Goal: Task Accomplishment & Management: Manage account settings

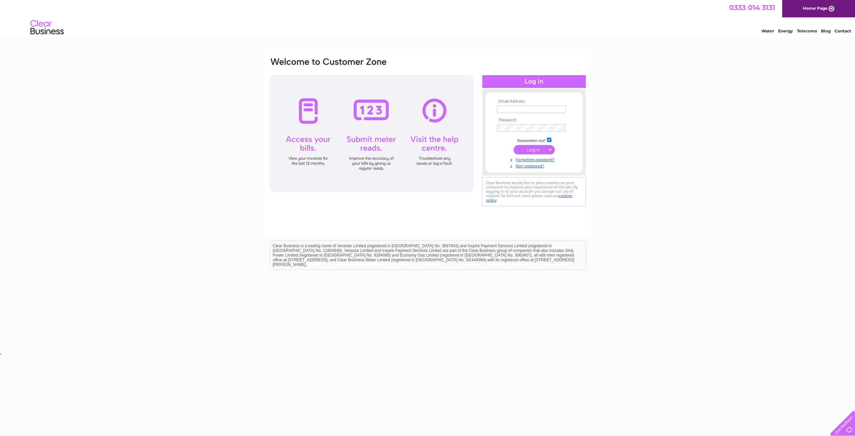
type input "scottmurrell13@gmail.com"
click at [518, 150] on input "submit" at bounding box center [534, 149] width 41 height 9
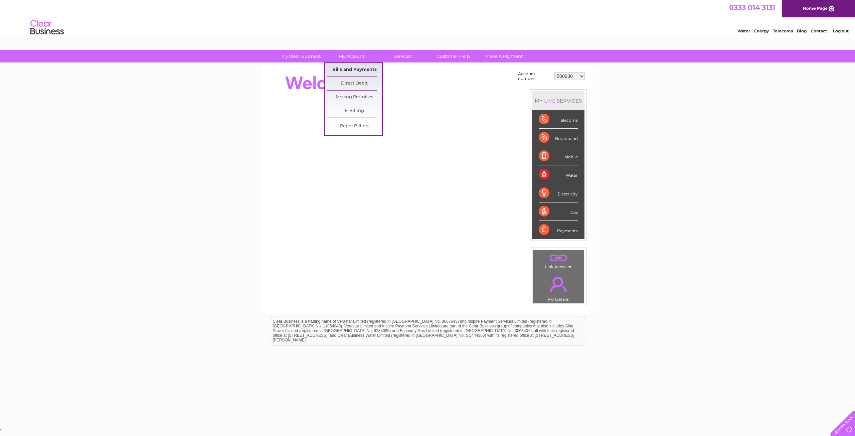
click at [358, 68] on link "Bills and Payments" at bounding box center [354, 69] width 55 height 13
click at [367, 67] on link "Bills and Payments" at bounding box center [354, 69] width 55 height 13
click at [366, 67] on link "Bills and Payments" at bounding box center [354, 69] width 55 height 13
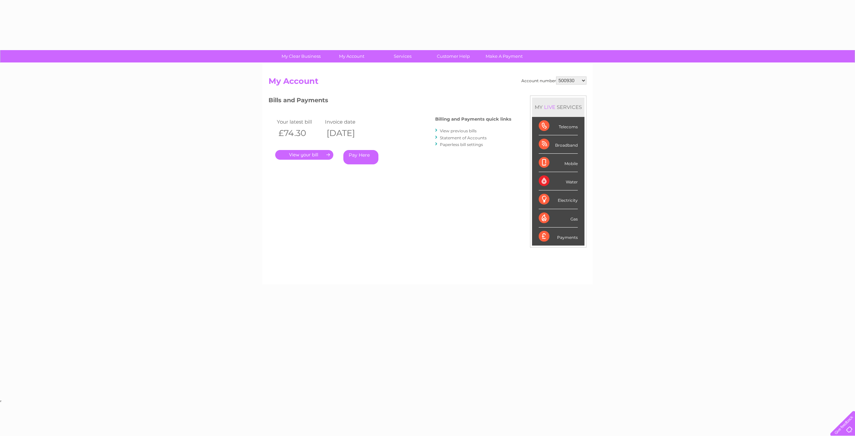
click at [309, 152] on link "." at bounding box center [304, 155] width 58 height 10
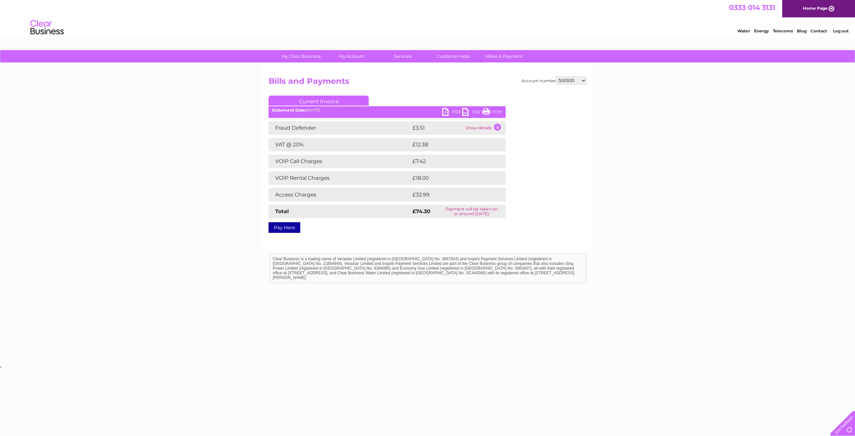
click at [454, 112] on link "PDF" at bounding box center [452, 113] width 20 height 10
click at [448, 112] on link "PDF" at bounding box center [452, 113] width 20 height 10
click at [448, 109] on link "PDF" at bounding box center [452, 113] width 20 height 10
click at [580, 82] on select "500930 30316756" at bounding box center [571, 81] width 30 height 8
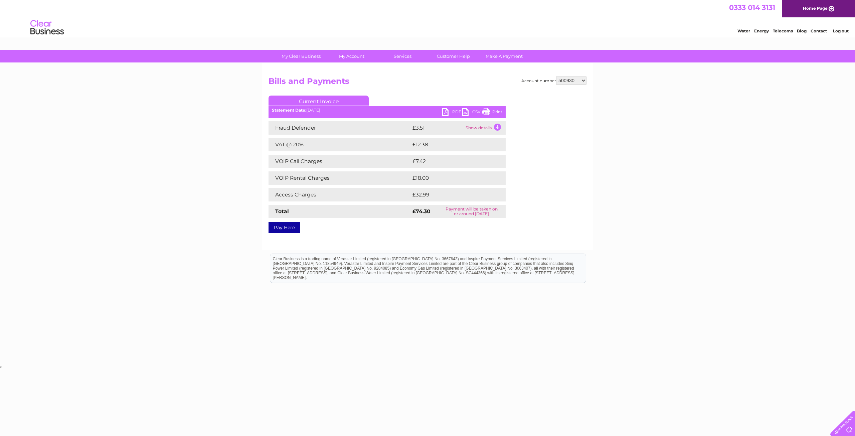
select select "30316756"
click at [557, 77] on select "500930 30316756" at bounding box center [571, 81] width 30 height 8
click at [355, 57] on link "My Account" at bounding box center [351, 56] width 55 height 12
click at [356, 70] on link "Bills and Payments" at bounding box center [354, 69] width 55 height 13
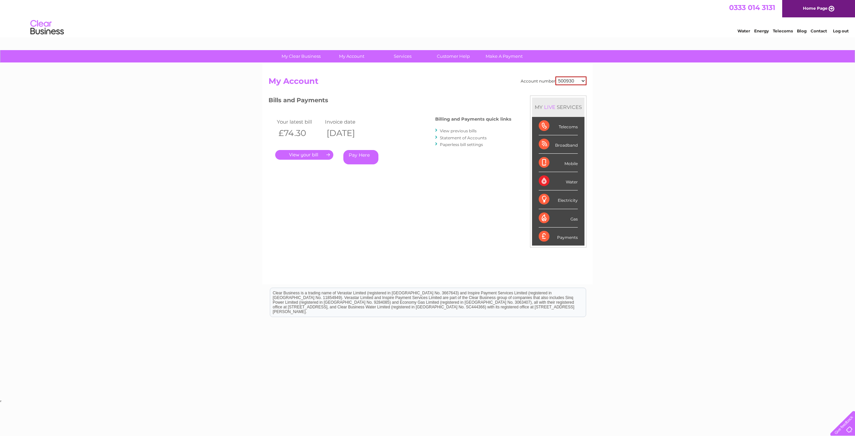
click at [573, 83] on select "500930 30316756" at bounding box center [571, 81] width 31 height 9
select select "30316756"
click at [556, 77] on select "500930 30316756" at bounding box center [571, 81] width 31 height 9
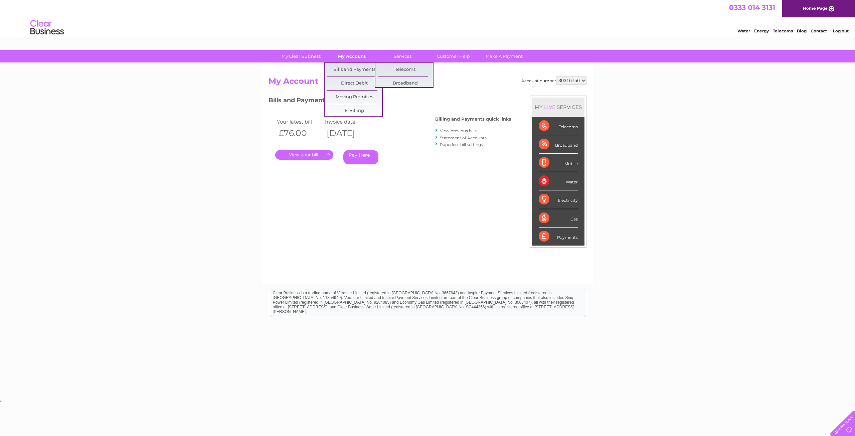
click at [366, 54] on link "My Account" at bounding box center [351, 56] width 55 height 12
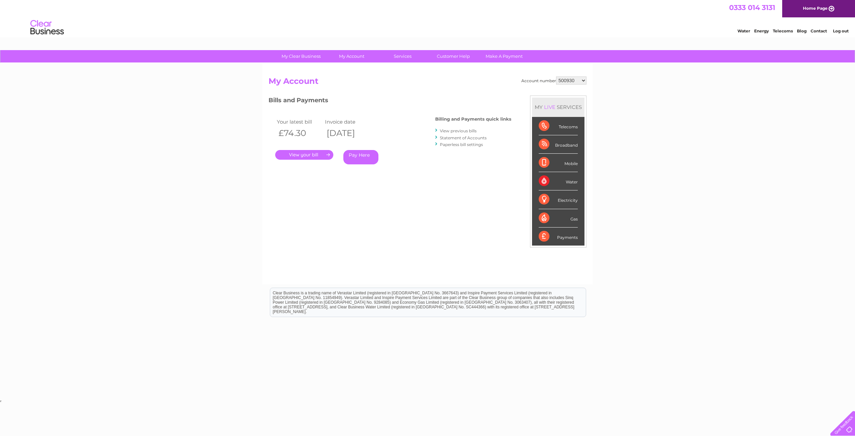
click at [321, 156] on link "." at bounding box center [304, 155] width 58 height 10
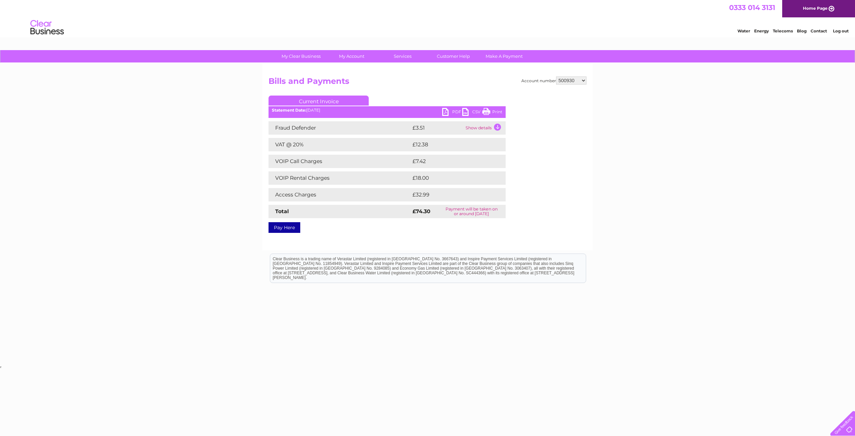
click at [576, 82] on select "500930 30316756" at bounding box center [571, 81] width 30 height 8
select select "30316756"
click at [557, 77] on select "500930 30316756" at bounding box center [571, 81] width 30 height 8
click at [449, 107] on ul "Current Invoice" at bounding box center [387, 102] width 237 height 12
click at [452, 111] on link "PDF" at bounding box center [452, 113] width 20 height 10
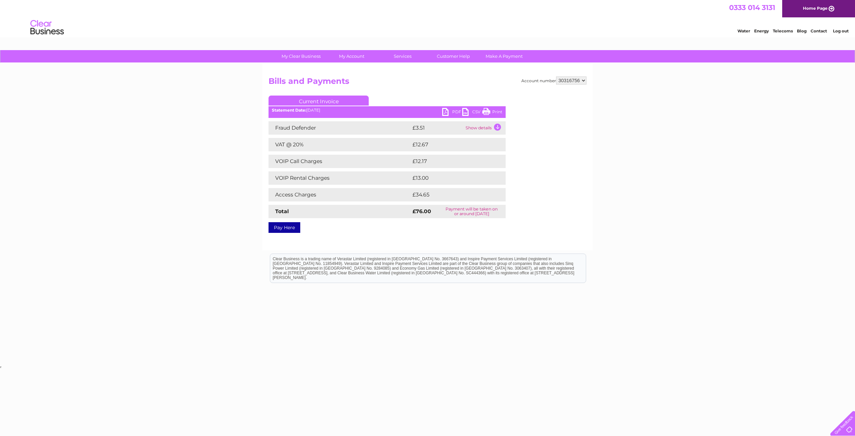
click at [452, 111] on link "PDF" at bounding box center [452, 113] width 20 height 10
